Goal: Information Seeking & Learning: Learn about a topic

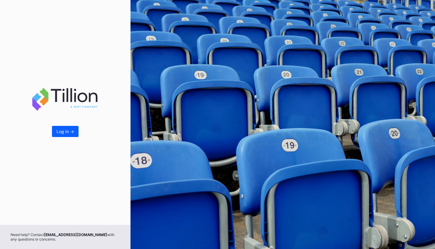
click at [62, 133] on div "Log In ->" at bounding box center [66, 131] width 18 height 5
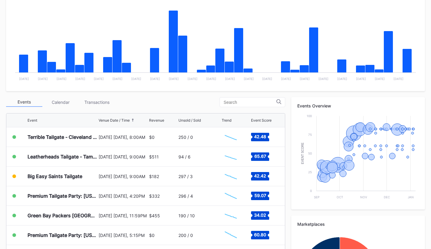
scroll to position [123, 0]
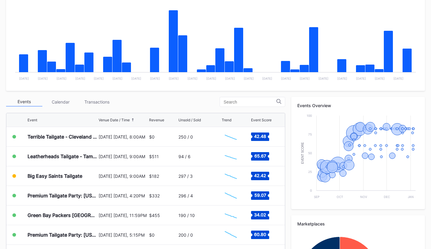
click at [194, 120] on div "Unsold / Sold" at bounding box center [189, 120] width 22 height 5
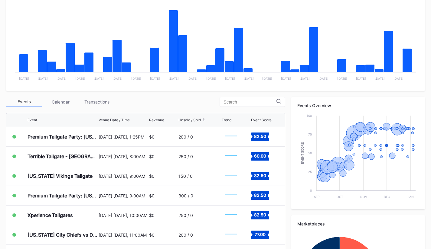
scroll to position [295, 0]
click at [200, 118] on div "Unsold / Sold" at bounding box center [189, 120] width 22 height 5
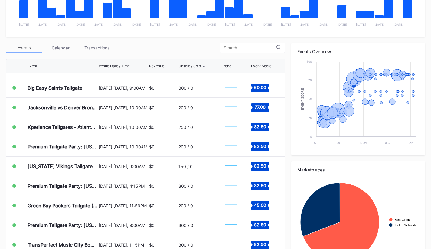
scroll to position [1857, 0]
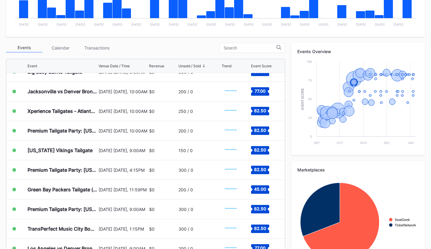
click at [60, 47] on div "Calendar" at bounding box center [60, 47] width 36 height 9
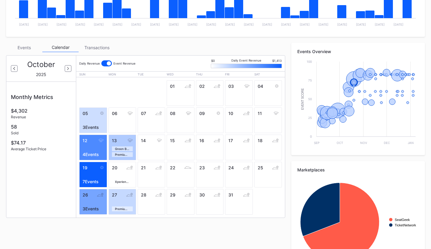
click at [14, 69] on icon at bounding box center [14, 68] width 2 height 3
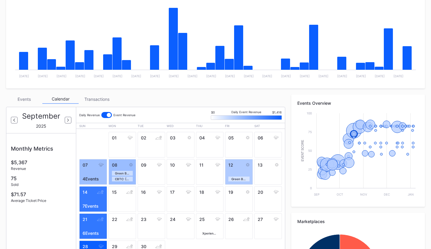
scroll to position [125, 0]
click at [108, 117] on div at bounding box center [109, 115] width 4 height 4
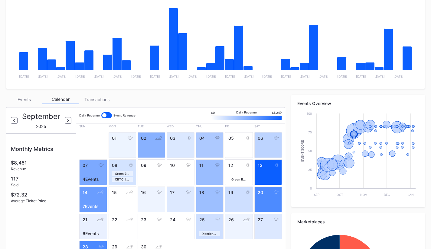
click at [108, 117] on div at bounding box center [106, 115] width 11 height 6
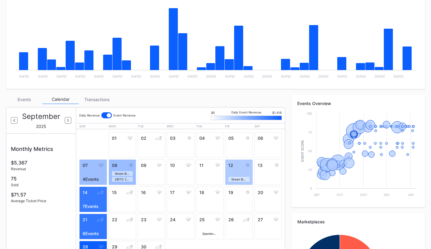
click at [108, 117] on div at bounding box center [109, 115] width 4 height 4
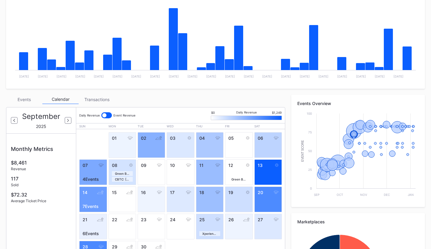
click at [66, 121] on div at bounding box center [68, 120] width 7 height 7
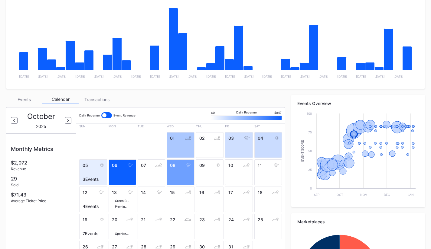
click at [15, 121] on div at bounding box center [14, 120] width 7 height 7
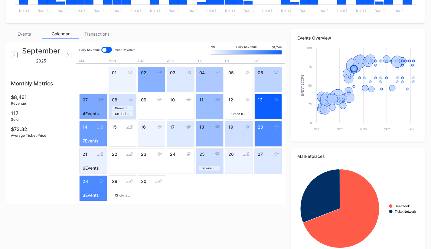
scroll to position [191, 0]
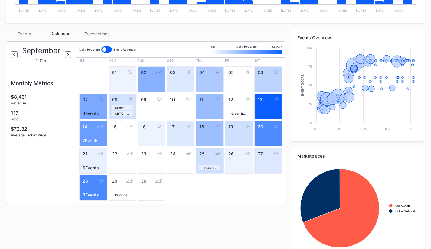
click at [65, 53] on div at bounding box center [68, 54] width 7 height 7
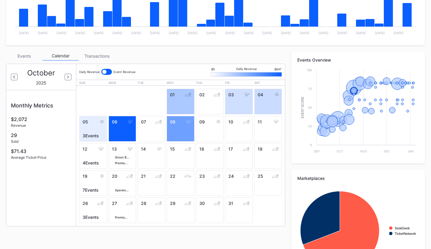
scroll to position [167, 0]
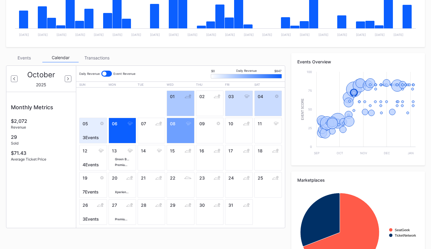
click at [92, 60] on div "Transactions" at bounding box center [97, 57] width 36 height 9
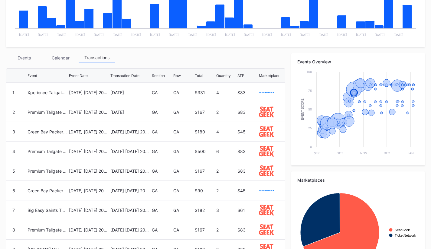
click at [205, 75] on icon at bounding box center [206, 75] width 3 height 3
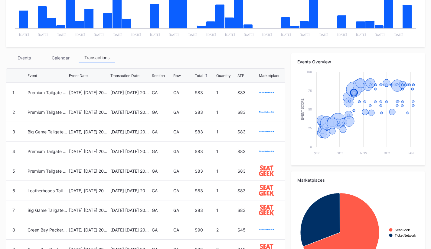
click at [205, 75] on icon at bounding box center [206, 75] width 3 height 3
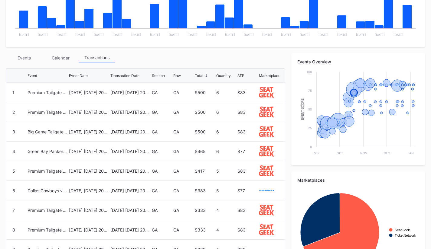
scroll to position [154, 0]
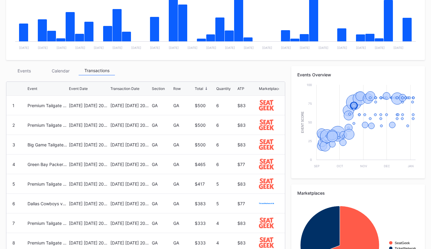
click at [190, 106] on div "GA" at bounding box center [183, 105] width 20 height 5
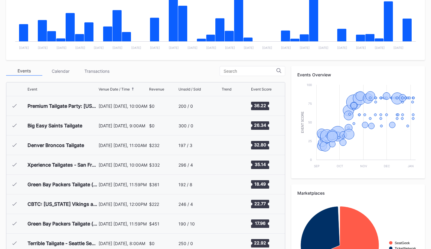
scroll to position [550, 0]
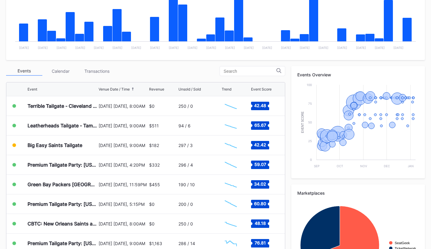
click at [160, 90] on div "Revenue" at bounding box center [156, 89] width 15 height 5
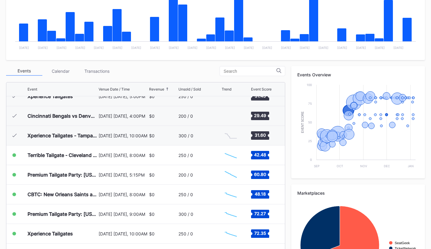
scroll to position [168, 0]
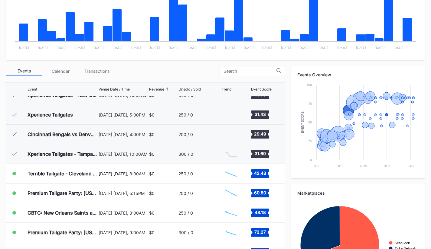
click at [161, 86] on div "Event Venue Date / Time Revenue Unsold / Sold Trend Event Score" at bounding box center [145, 89] width 278 height 14
click at [161, 89] on div "Revenue" at bounding box center [156, 89] width 15 height 5
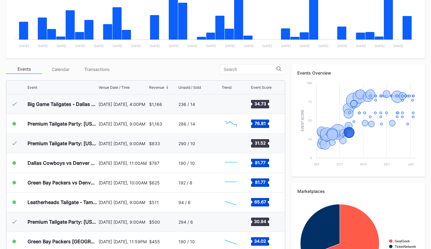
scroll to position [156, 0]
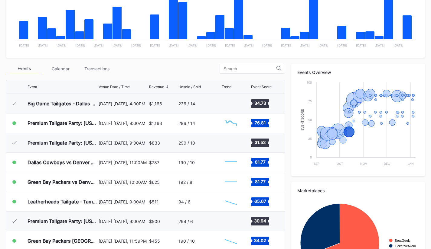
click at [241, 71] on input at bounding box center [249, 68] width 53 height 5
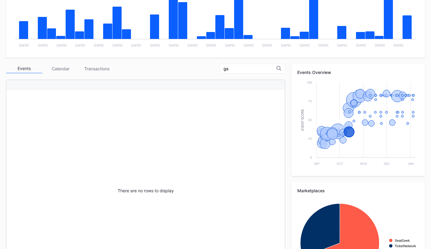
type input "g"
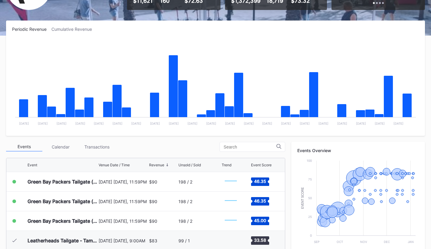
scroll to position [0, 0]
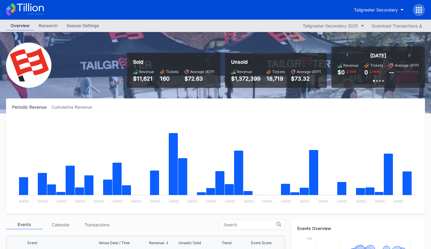
click at [76, 105] on div "Cumulative Revenue" at bounding box center [73, 107] width 45 height 5
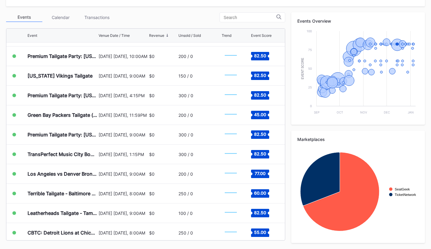
scroll to position [1901, 0]
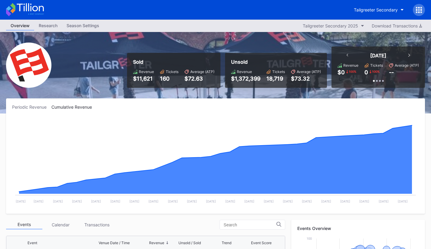
click at [407, 56] on div "[DATE]" at bounding box center [378, 56] width 76 height 6
click at [409, 55] on icon at bounding box center [409, 55] width 2 height 3
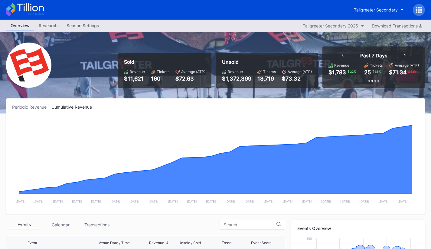
click at [404, 54] on icon at bounding box center [404, 55] width 2 height 3
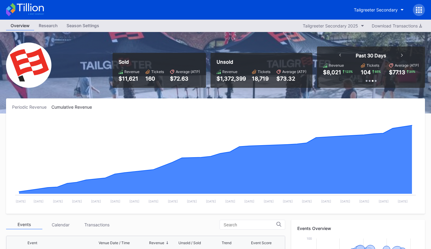
click at [402, 55] on icon at bounding box center [402, 55] width 2 height 3
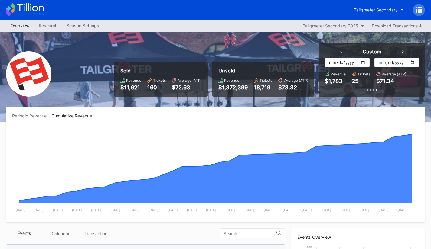
click at [341, 49] on div at bounding box center [341, 52] width 2 height 6
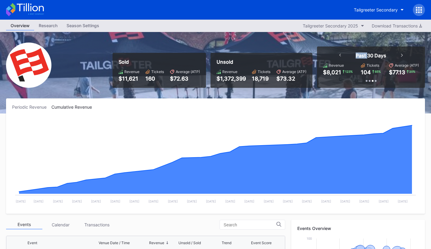
click at [341, 49] on div "Today Revenue $0 100 % Tickets 0 100 % Average (ATP) -- Past 7 Days Revenue $1,…" at bounding box center [371, 67] width 108 height 41
click at [340, 55] on icon at bounding box center [340, 55] width 2 height 3
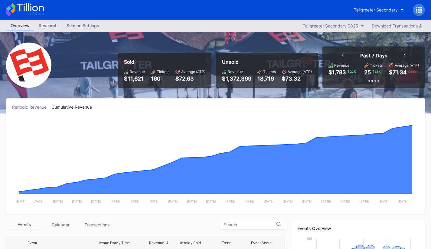
click at [340, 55] on div "Past 7 Days" at bounding box center [374, 56] width 76 height 6
click at [343, 56] on div "Past 7 Days" at bounding box center [374, 56] width 76 height 6
click at [342, 56] on icon at bounding box center [343, 55] width 2 height 3
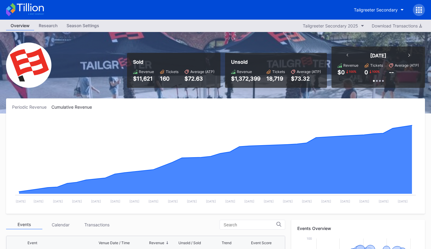
click at [376, 81] on div at bounding box center [377, 81] width 2 height 2
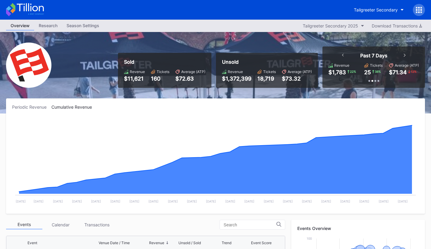
click at [369, 81] on div at bounding box center [369, 81] width 2 height 2
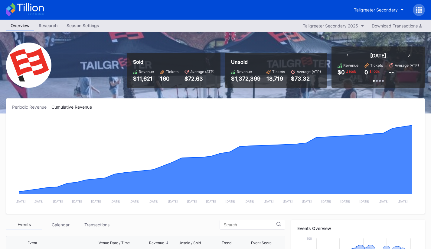
click at [50, 22] on div "Research" at bounding box center [48, 25] width 28 height 9
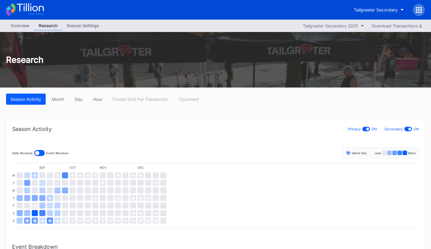
click at [337, 24] on div "Tailgreeter Secondary 2025" at bounding box center [329, 25] width 55 height 5
click at [121, 97] on div "Tickets Sold Per Transaction Opponent" at bounding box center [155, 99] width 96 height 11
click at [57, 98] on div "Month" at bounding box center [58, 99] width 12 height 5
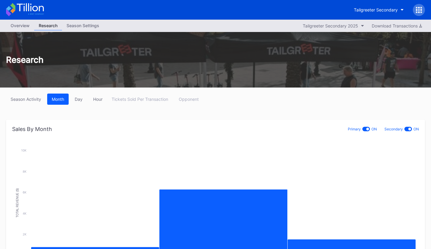
click at [78, 100] on div "Day" at bounding box center [79, 99] width 8 height 5
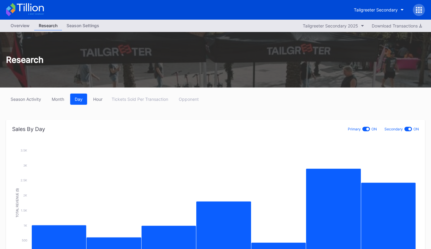
click at [94, 102] on button "Hour" at bounding box center [98, 99] width 18 height 11
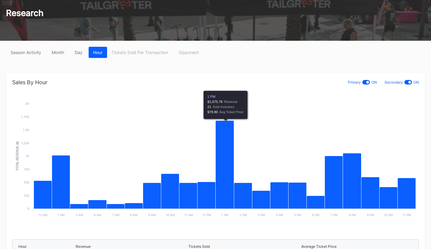
scroll to position [47, 0]
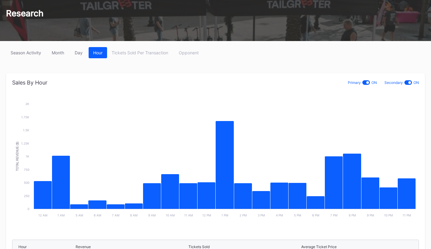
click at [82, 52] on div "Day" at bounding box center [79, 52] width 8 height 5
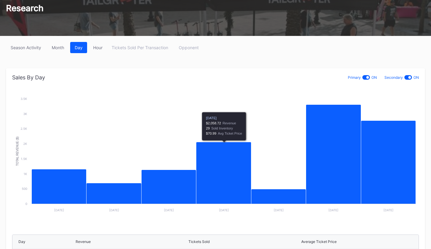
scroll to position [51, 0]
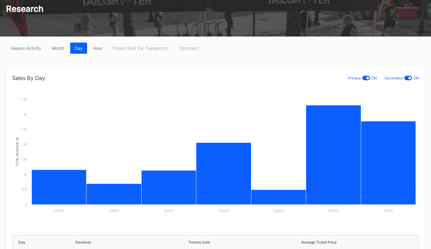
click at [65, 53] on button "Month" at bounding box center [57, 48] width 21 height 11
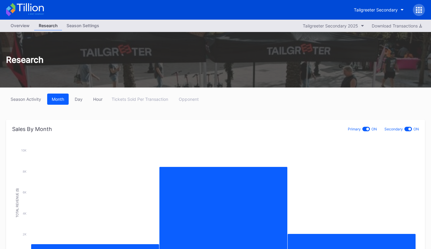
click at [93, 29] on div "Season Settings" at bounding box center [83, 25] width 42 height 9
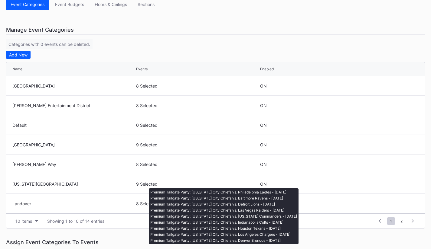
scroll to position [59, 0]
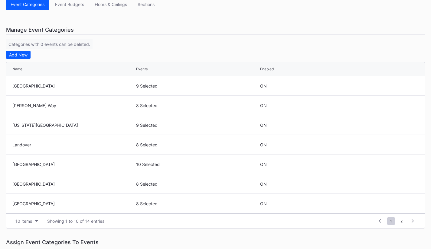
click at [400, 222] on span "2" at bounding box center [401, 222] width 8 height 8
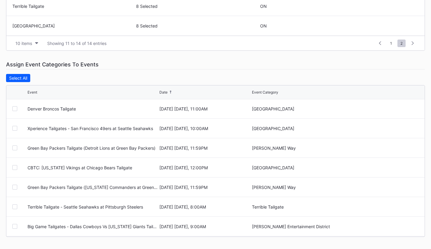
scroll to position [0, 0]
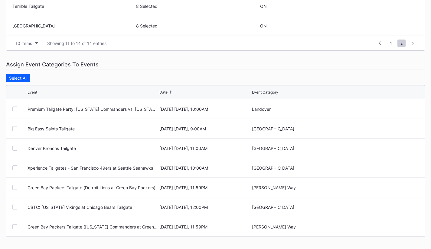
click at [147, 110] on div "Premium Tailgate Party: [US_STATE] Commanders vs. [US_STATE] Giants" at bounding box center [92, 109] width 130 height 5
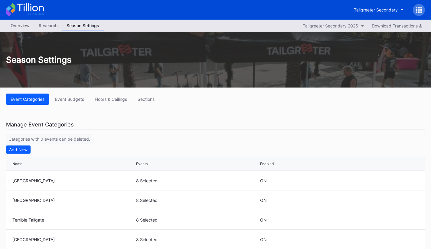
click at [23, 25] on div "Overview" at bounding box center [20, 25] width 28 height 9
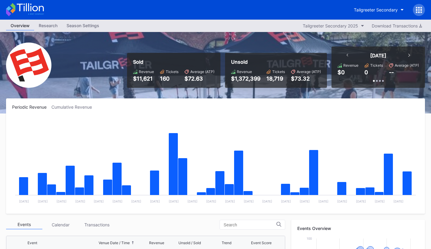
scroll to position [550, 0]
